Goal: Task Accomplishment & Management: Use online tool/utility

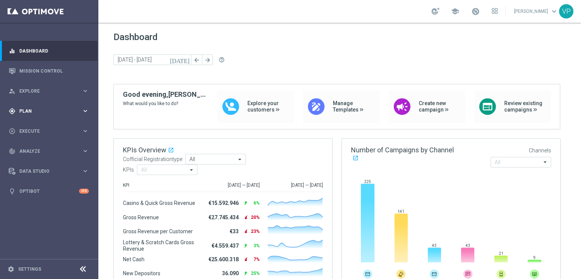
click at [85, 112] on icon "keyboard_arrow_right" at bounding box center [85, 110] width 7 height 7
click at [45, 145] on accordion "Templates keyboard_arrow_right Optimail OptiMobile In-App OptiMobile Push Optip…" at bounding box center [59, 149] width 78 height 11
click at [43, 150] on span "Templates" at bounding box center [47, 149] width 54 height 5
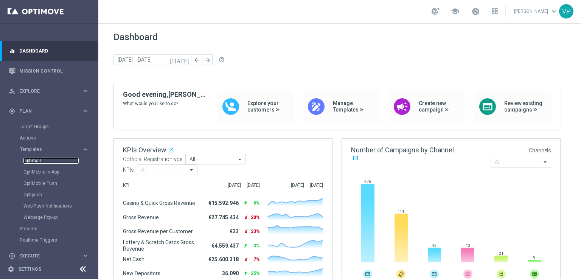
click at [42, 163] on link "Optimail" at bounding box center [50, 161] width 55 height 6
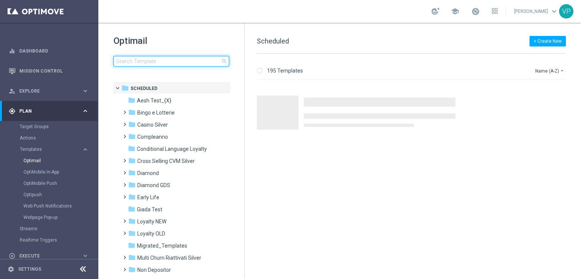
click at [141, 62] on input at bounding box center [171, 61] width 116 height 11
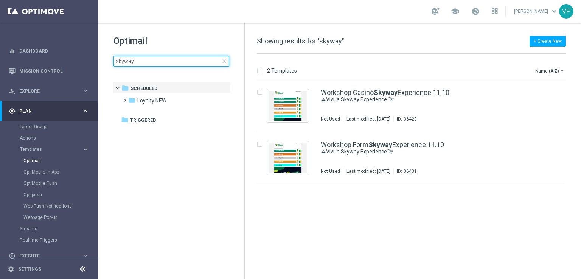
type input "skyway"
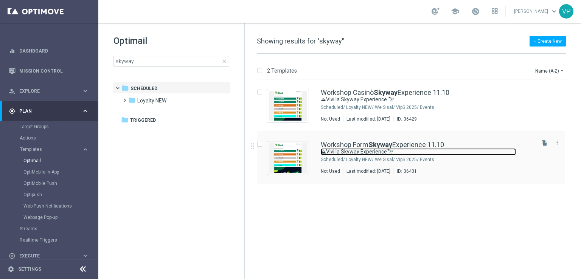
click at [480, 155] on link "⛰Vivi la Skyway Experience🔭" at bounding box center [418, 151] width 195 height 7
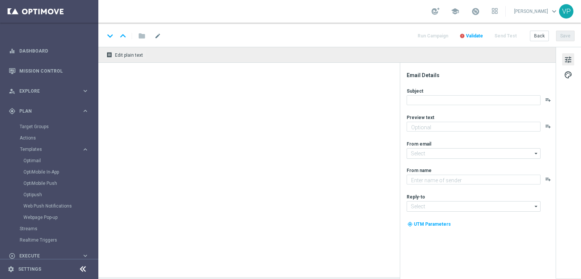
type textarea "Un’esperienza unica tra le vette e l’esclusività Sisal"
type input "[EMAIL_ADDRESS][DOMAIN_NAME]"
type textarea "Sisal"
type input "[EMAIL_ADDRESS][DOMAIN_NAME]"
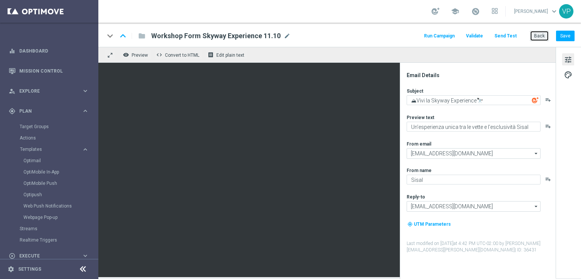
click at [533, 36] on button "Back" at bounding box center [539, 36] width 19 height 11
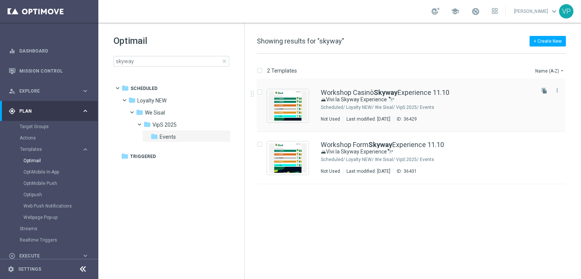
click at [475, 107] on div "Loyalty NEW/ We Sisal/ VipS 2025/ Events" at bounding box center [439, 107] width 187 height 6
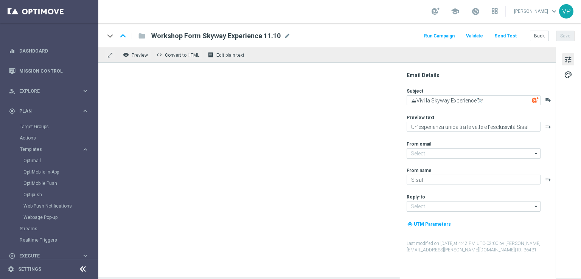
type textarea "⛰Vivi la Skyway Experience 🔭"
type input "[EMAIL_ADDRESS][DOMAIN_NAME]"
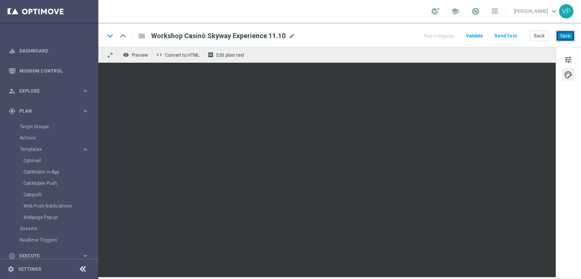
click at [557, 34] on button "Save" at bounding box center [565, 36] width 19 height 11
